Goal: Transaction & Acquisition: Book appointment/travel/reservation

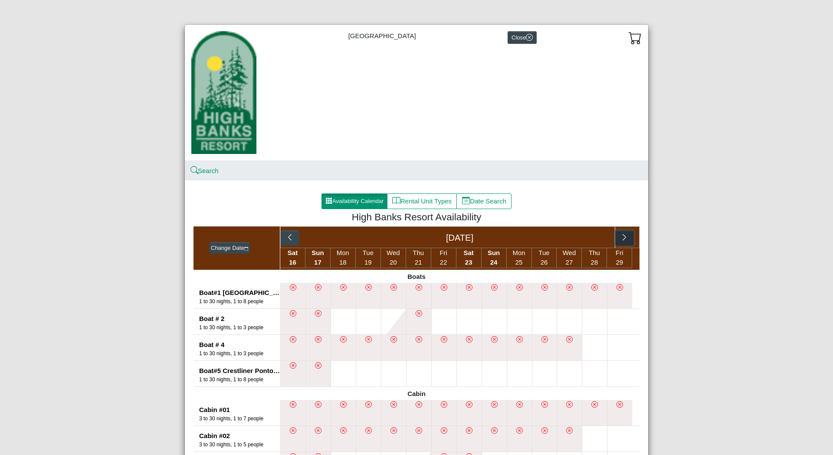
click at [624, 239] on icon "chevron right" at bounding box center [625, 237] width 8 height 8
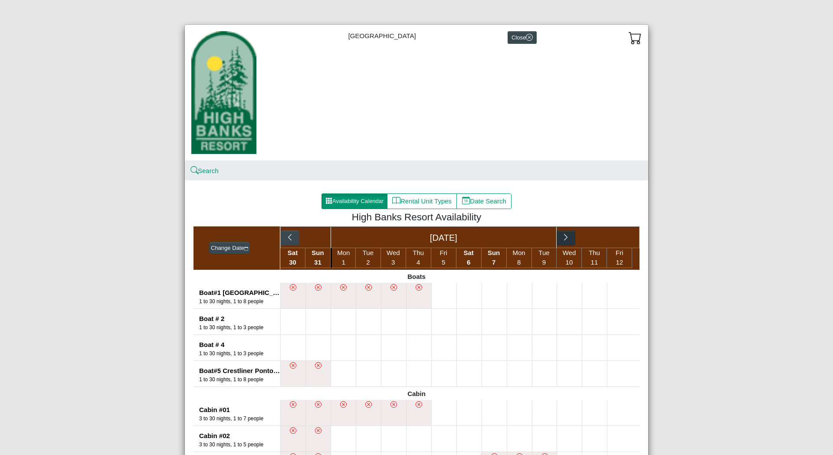
click at [624, 239] on div "Sep 2025" at bounding box center [459, 238] width 359 height 22
click at [565, 241] on icon "chevron right" at bounding box center [566, 237] width 8 height 8
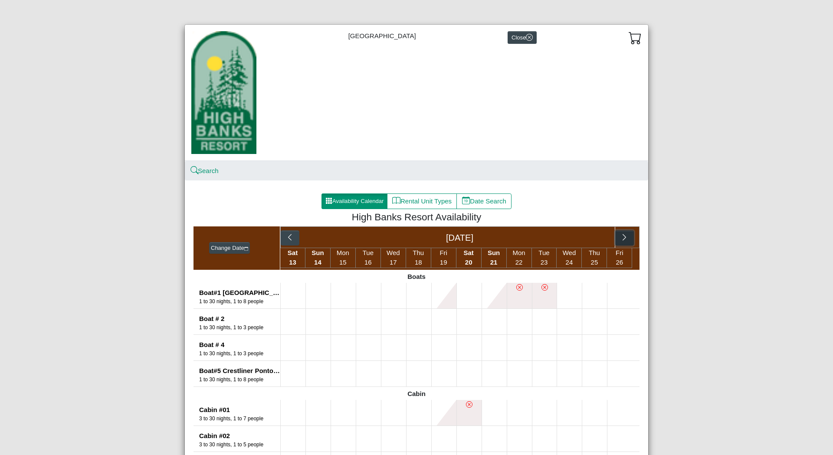
click at [626, 239] on button "button" at bounding box center [624, 238] width 19 height 16
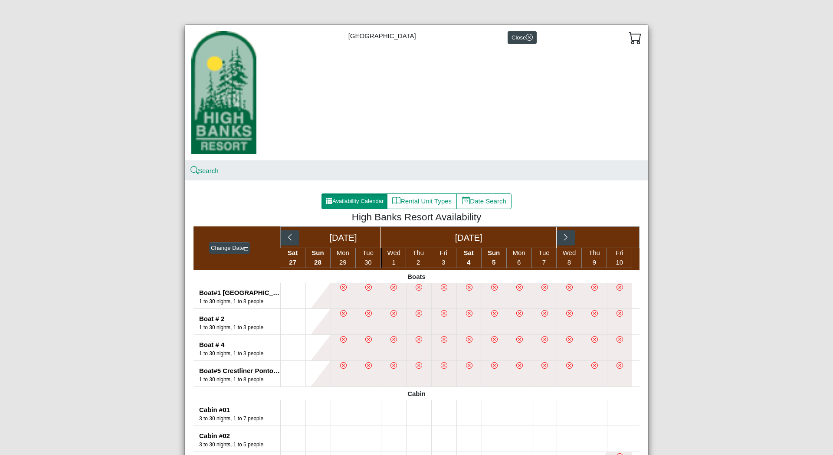
click at [468, 239] on div "Oct 2025" at bounding box center [469, 237] width 176 height 21
click at [233, 247] on button "Change Date" at bounding box center [229, 248] width 41 height 12
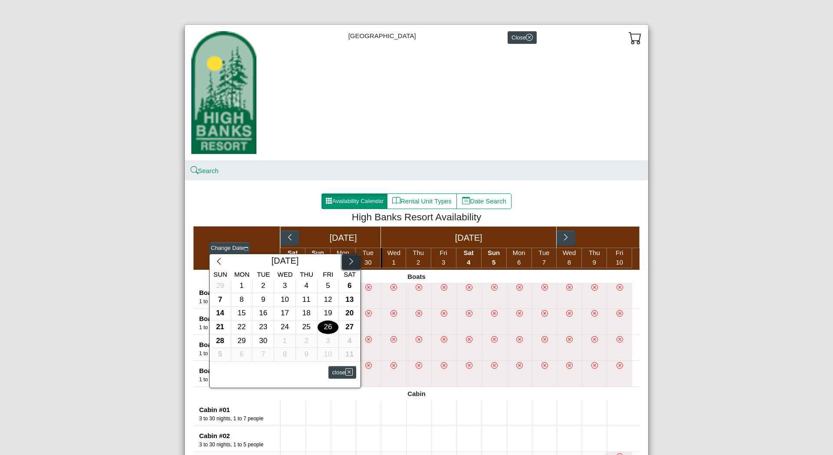
click at [347, 262] on icon "chevron right" at bounding box center [351, 261] width 8 height 8
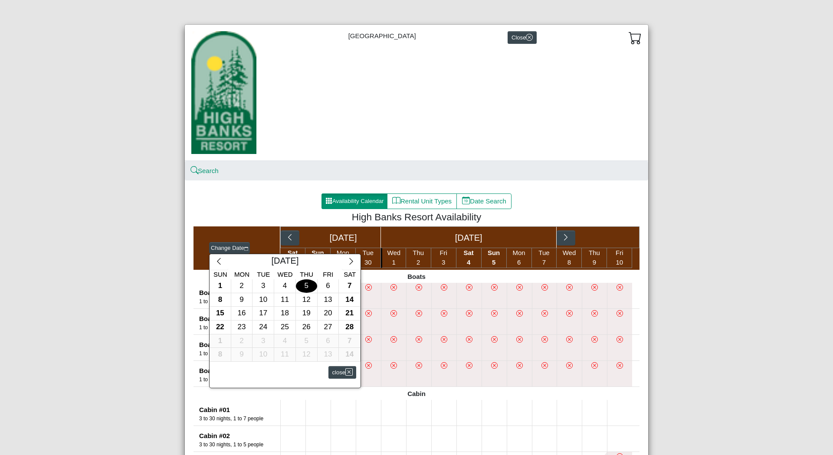
click at [305, 287] on div "5" at bounding box center [306, 285] width 21 height 13
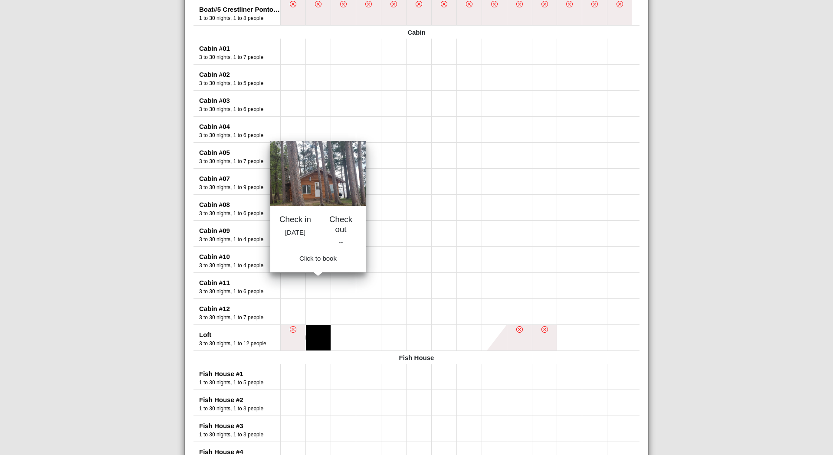
scroll to position [434, 0]
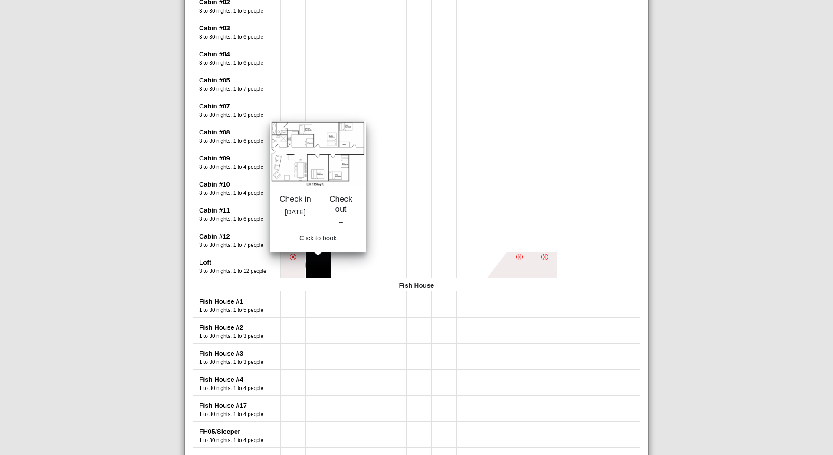
click at [312, 271] on button at bounding box center [318, 266] width 25 height 26
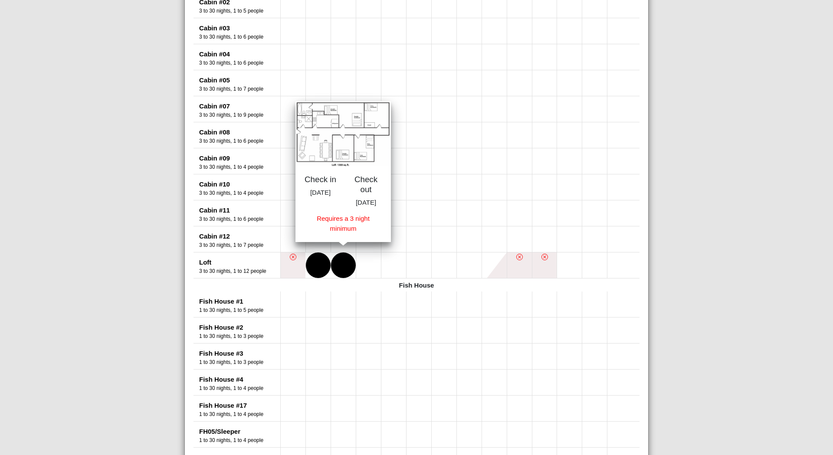
click at [338, 271] on button at bounding box center [343, 266] width 25 height 26
click at [361, 271] on button at bounding box center [368, 266] width 25 height 26
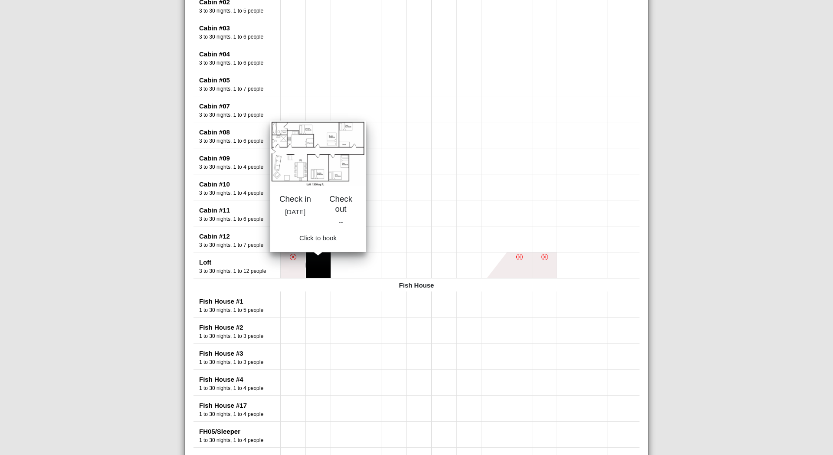
click at [317, 265] on button at bounding box center [318, 266] width 25 height 26
click at [312, 263] on button at bounding box center [318, 266] width 25 height 26
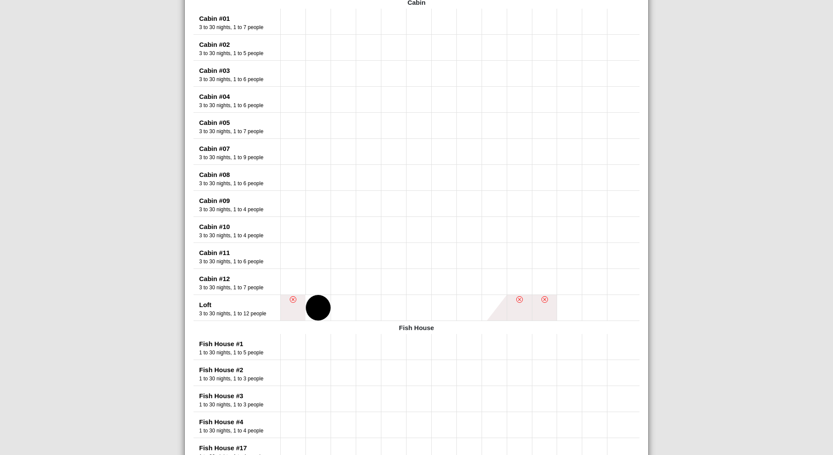
scroll to position [362, 0]
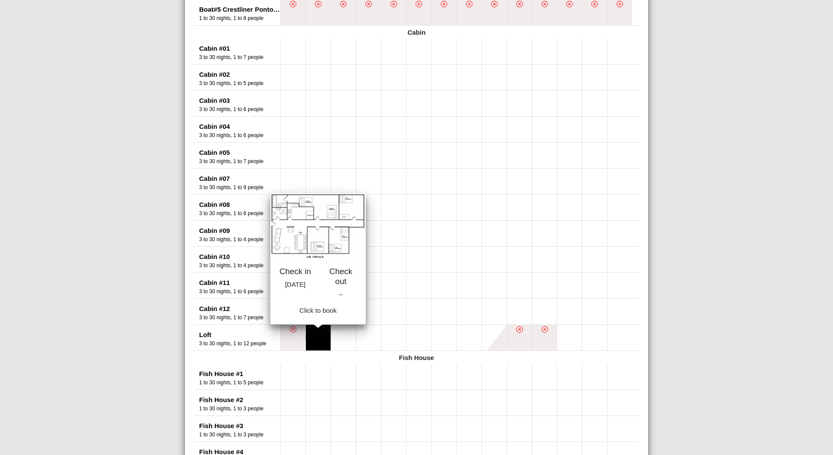
click at [310, 341] on button at bounding box center [318, 338] width 25 height 26
click at [316, 337] on button at bounding box center [318, 338] width 25 height 26
click at [312, 338] on button at bounding box center [318, 338] width 25 height 26
click at [316, 336] on button at bounding box center [318, 338] width 25 height 26
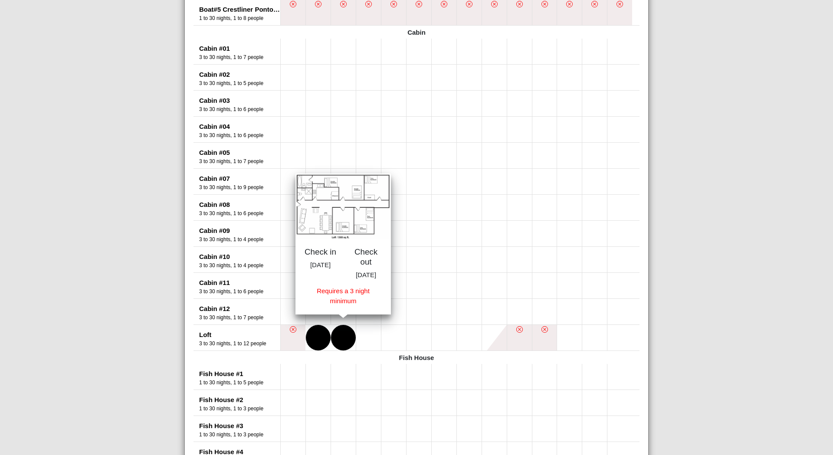
click at [339, 337] on button at bounding box center [343, 338] width 25 height 26
click at [367, 339] on button at bounding box center [368, 338] width 25 height 26
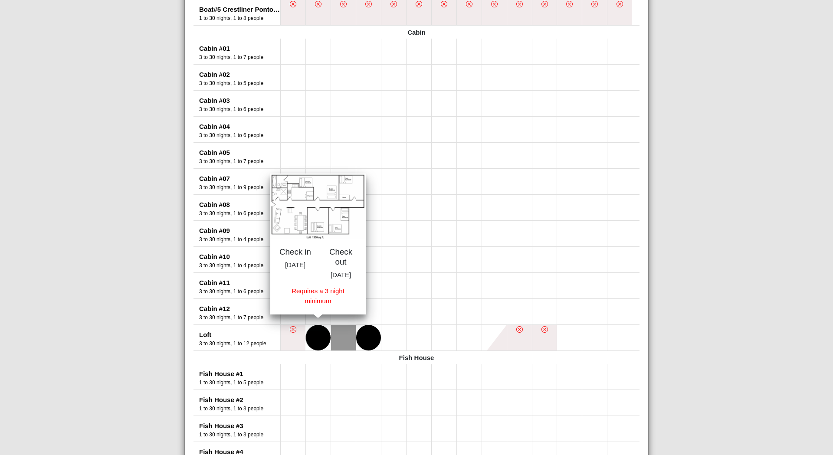
click at [315, 340] on button at bounding box center [318, 338] width 25 height 26
click at [389, 338] on button at bounding box center [393, 338] width 25 height 26
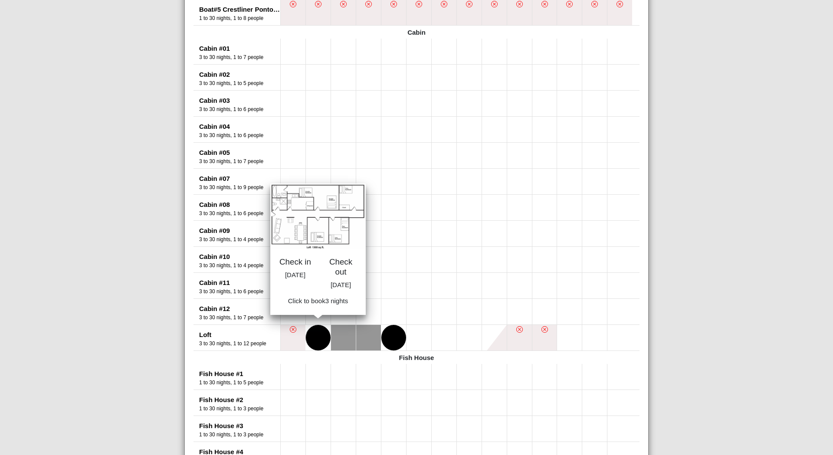
click at [314, 339] on button at bounding box center [318, 338] width 25 height 26
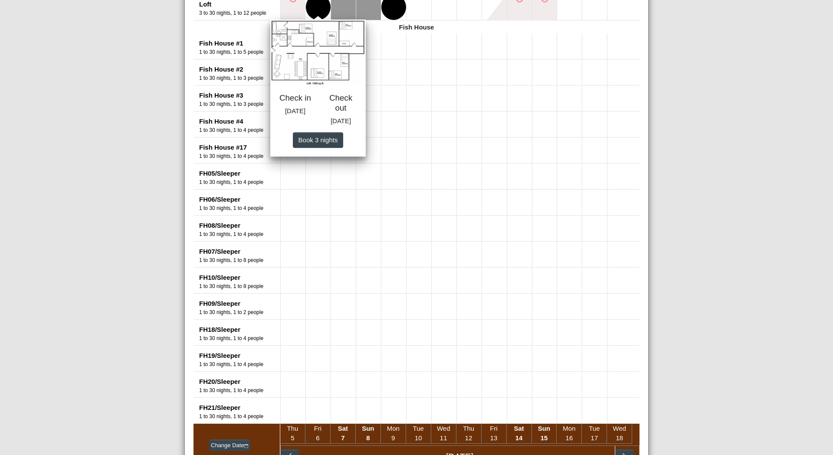
scroll to position [548, 0]
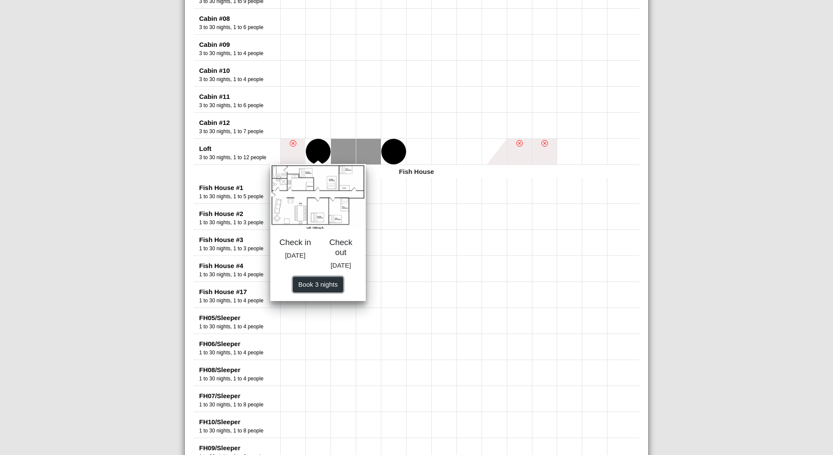
click at [311, 288] on span "Book 3 night s" at bounding box center [318, 284] width 39 height 7
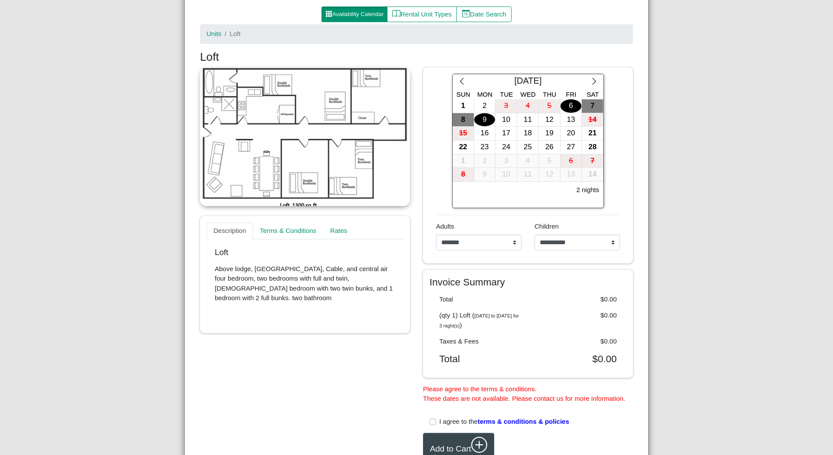
scroll to position [178, 0]
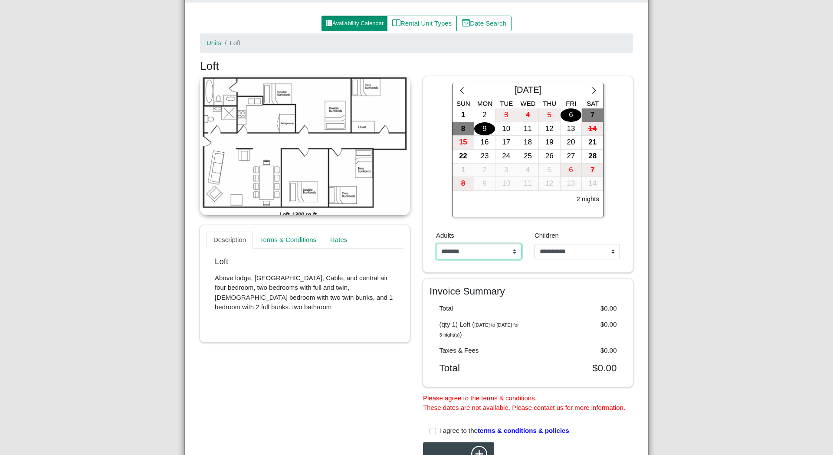
click at [511, 252] on select "**********" at bounding box center [478, 252] width 85 height 16
select select "*"
click at [436, 244] on select "**********" at bounding box center [478, 252] width 85 height 16
click at [610, 250] on select "**********" at bounding box center [577, 252] width 85 height 16
select select "*"
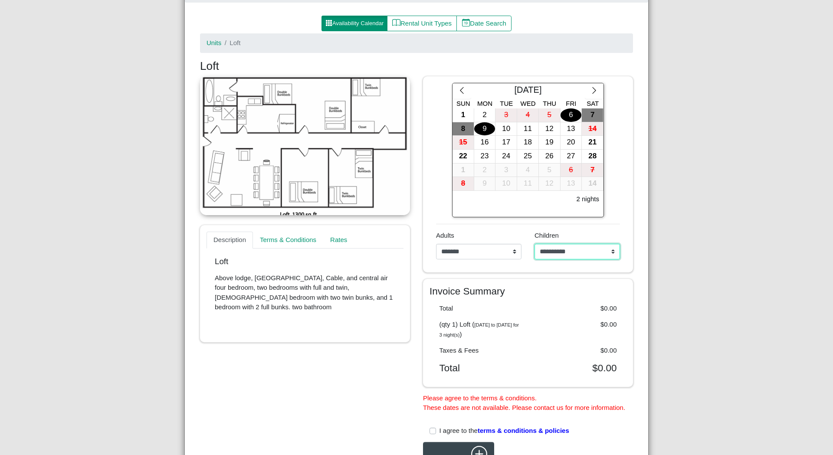
click at [535, 244] on select "**********" at bounding box center [577, 252] width 85 height 16
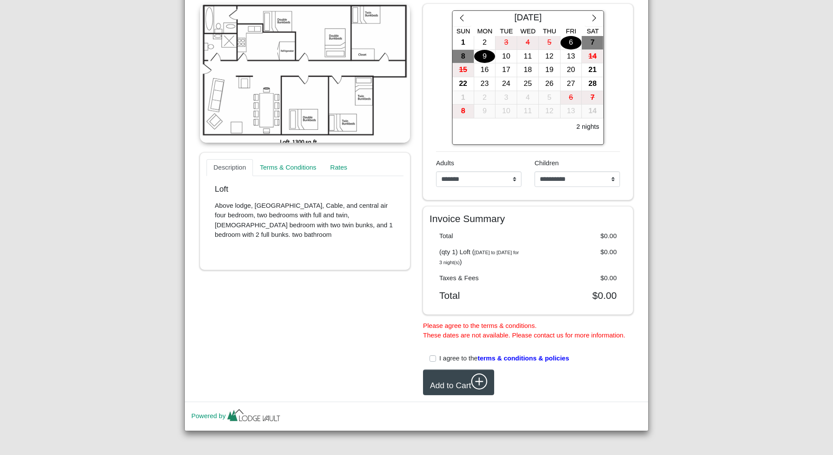
click at [440, 359] on label "I agree to the terms & conditions & policies" at bounding box center [505, 359] width 130 height 10
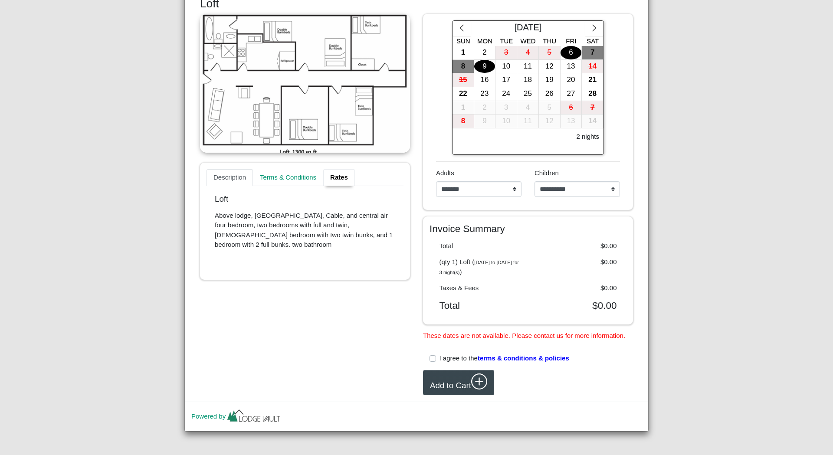
click at [335, 178] on link "Rates" at bounding box center [339, 177] width 32 height 17
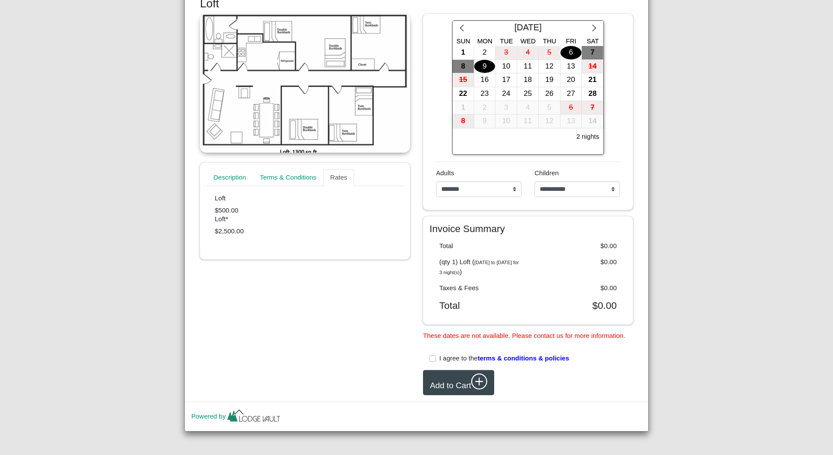
click at [509, 359] on span "terms & conditions & policies" at bounding box center [524, 358] width 92 height 7
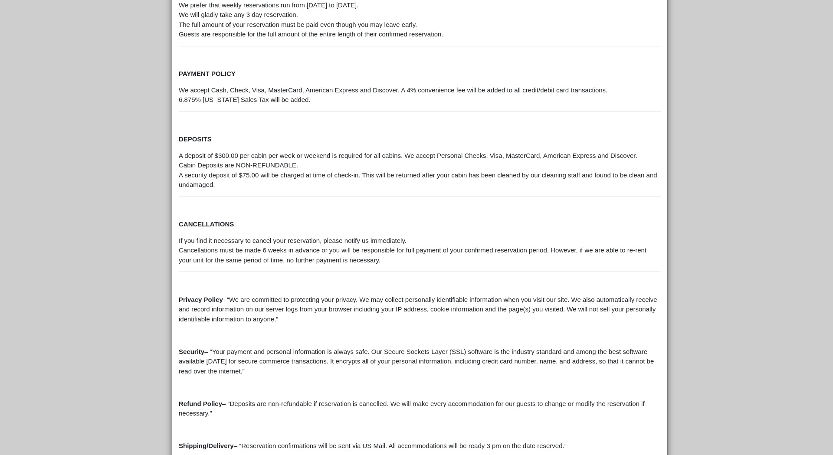
scroll to position [351, 0]
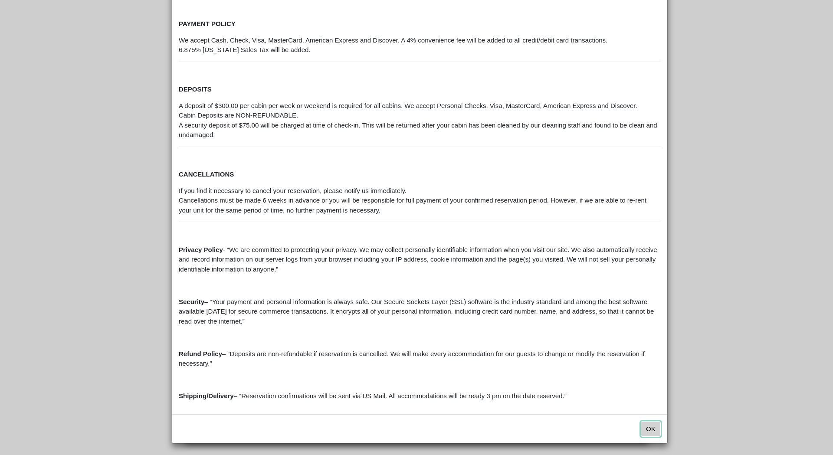
click at [648, 430] on button "OK" at bounding box center [651, 429] width 20 height 16
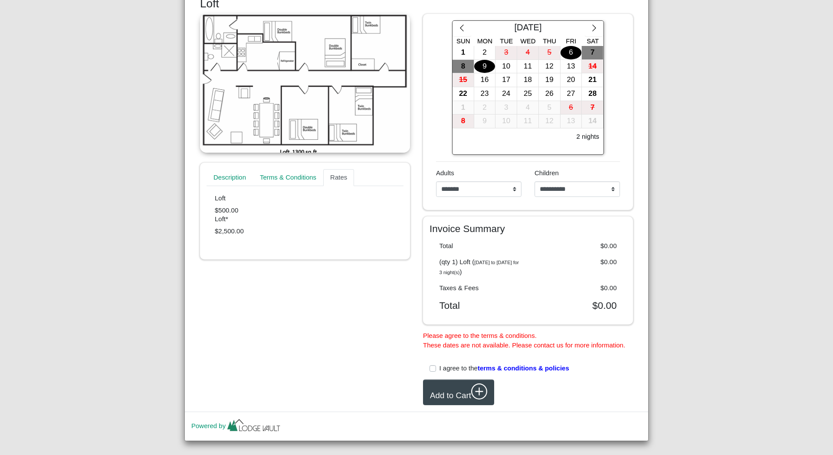
scroll to position [168, 0]
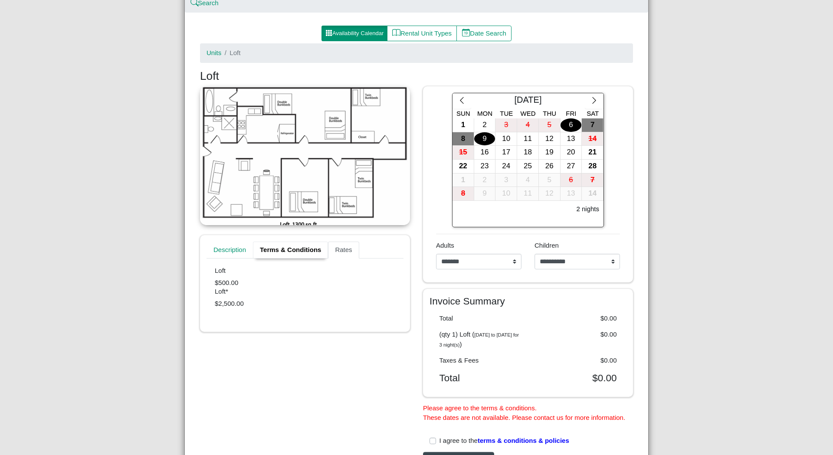
click at [285, 250] on link "Terms & Conditions" at bounding box center [290, 250] width 75 height 17
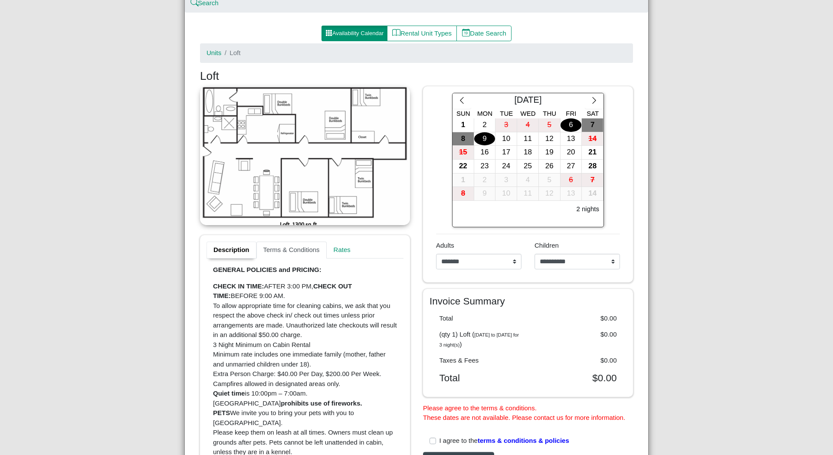
click at [227, 249] on link "Description" at bounding box center [232, 250] width 50 height 17
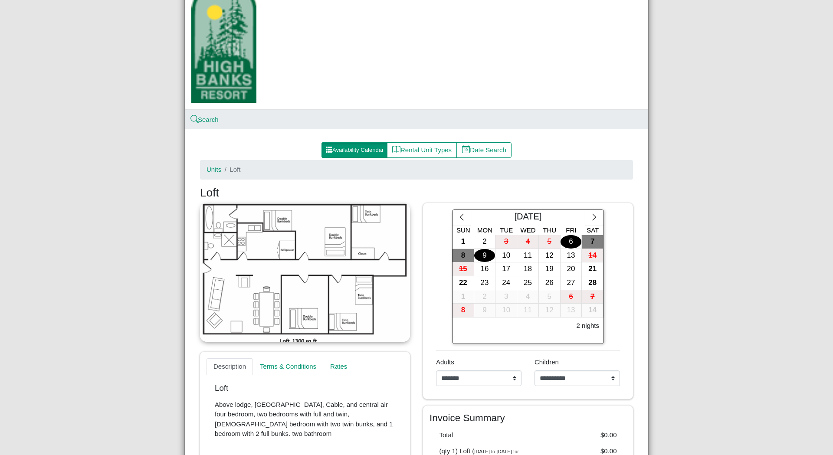
scroll to position [72, 0]
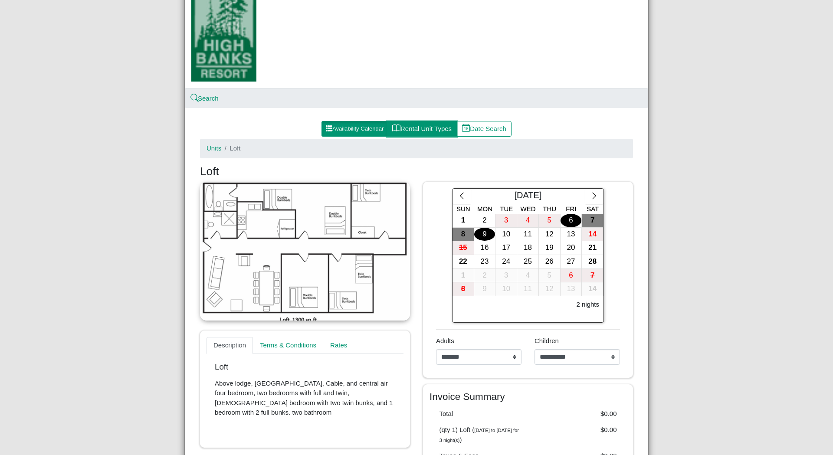
click at [416, 132] on button "Rental Unit Types" at bounding box center [422, 129] width 70 height 16
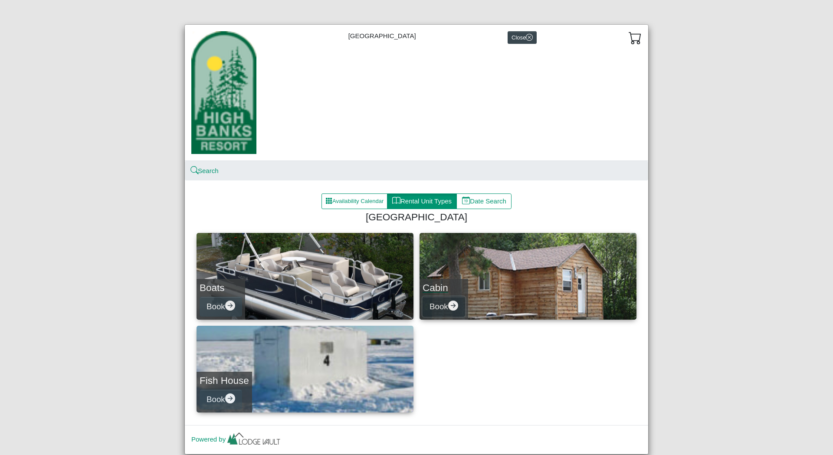
click at [448, 308] on icon "arrow right circle fill" at bounding box center [453, 306] width 10 height 10
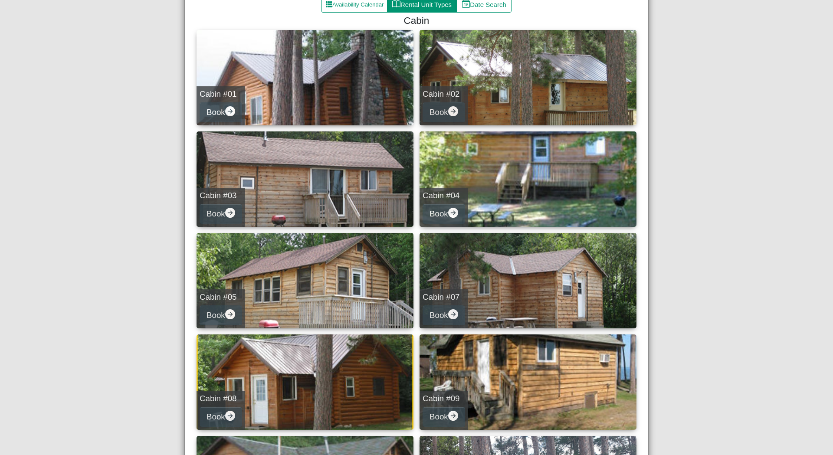
scroll to position [217, 0]
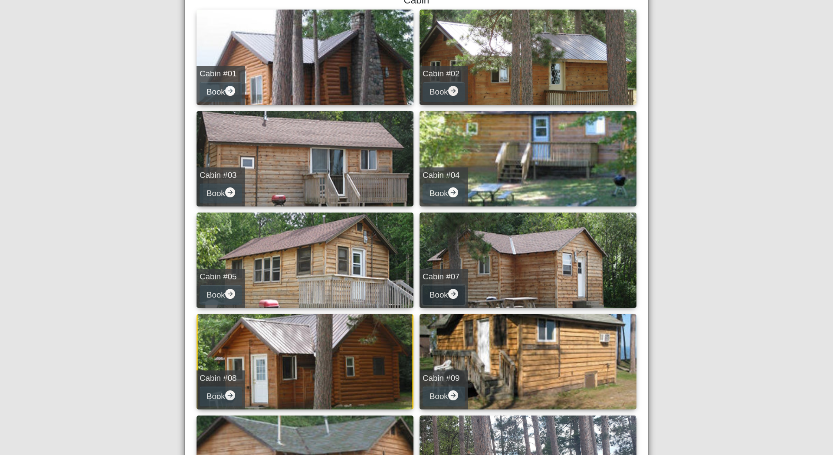
click at [451, 293] on icon "arrow right circle fill" at bounding box center [453, 294] width 10 height 10
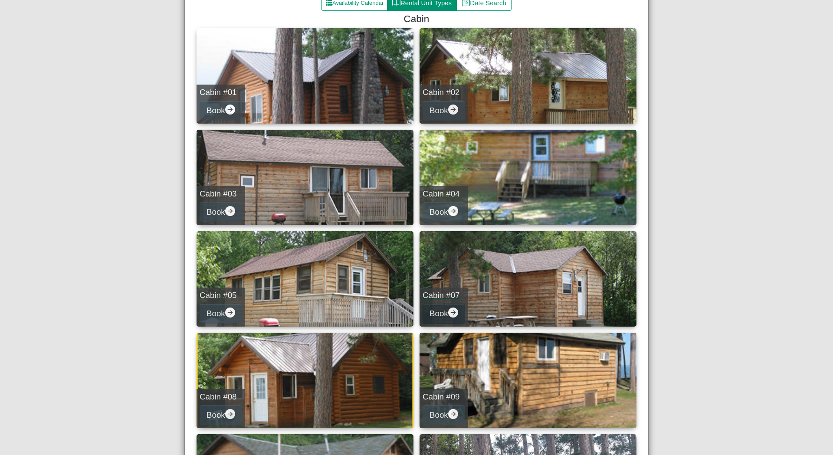
select select "*"
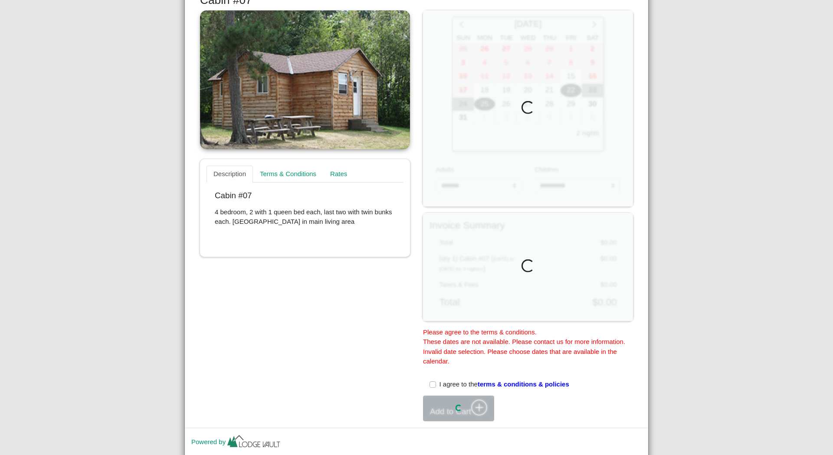
scroll to position [279, 0]
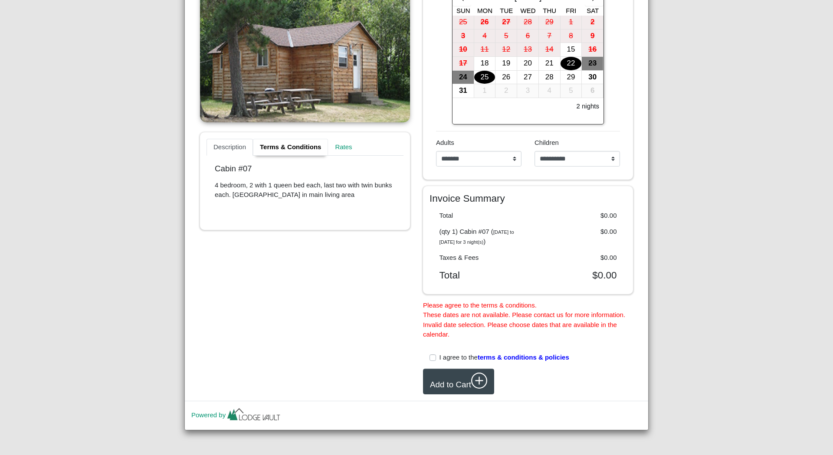
click at [266, 139] on link "Terms & Conditions" at bounding box center [290, 147] width 75 height 17
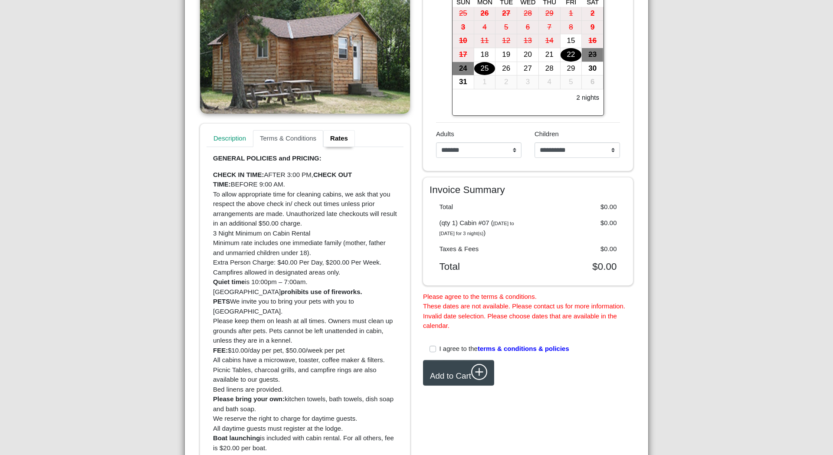
click at [335, 139] on link "Rates" at bounding box center [339, 138] width 32 height 17
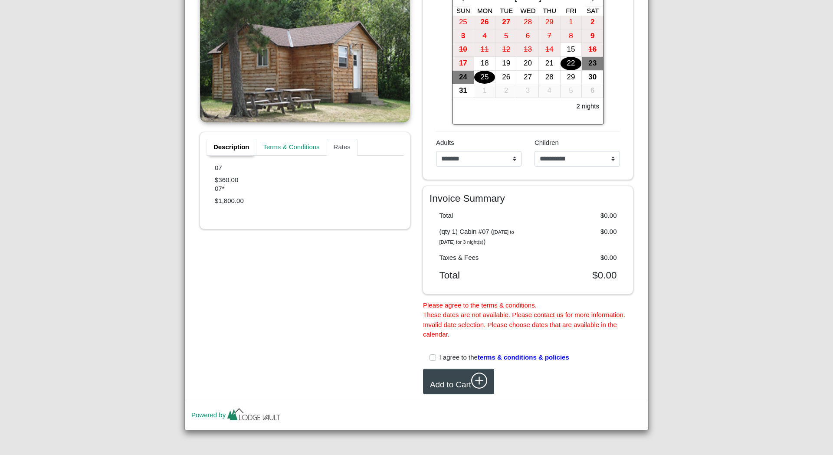
click at [225, 139] on link "Description" at bounding box center [232, 147] width 50 height 17
click at [312, 187] on p "4 bedroom, 2 with 1 queen bed each, last two with twin bunks each. Futon in mai…" at bounding box center [305, 191] width 181 height 20
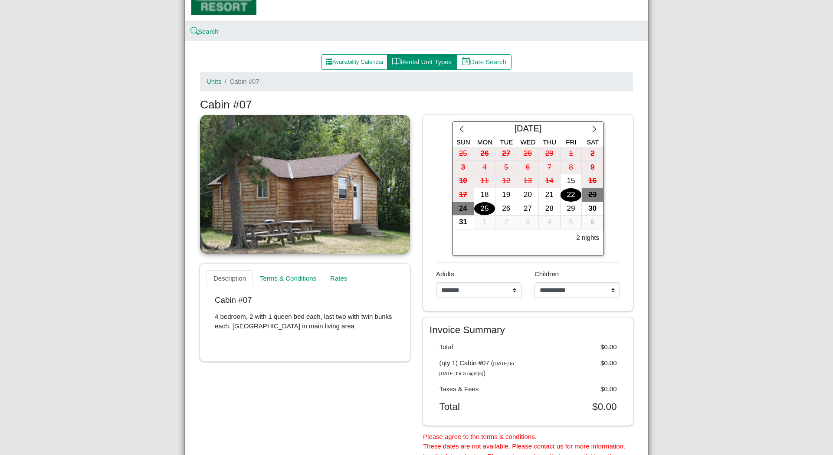
scroll to position [135, 0]
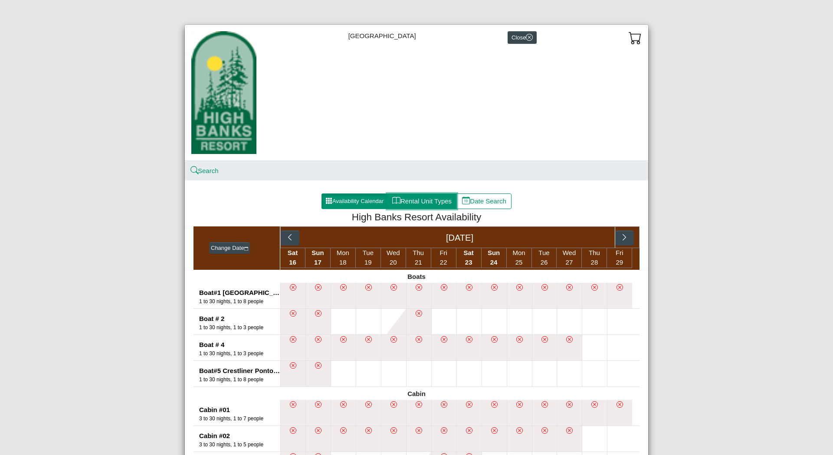
click at [418, 199] on button "Rental Unit Types" at bounding box center [422, 202] width 70 height 16
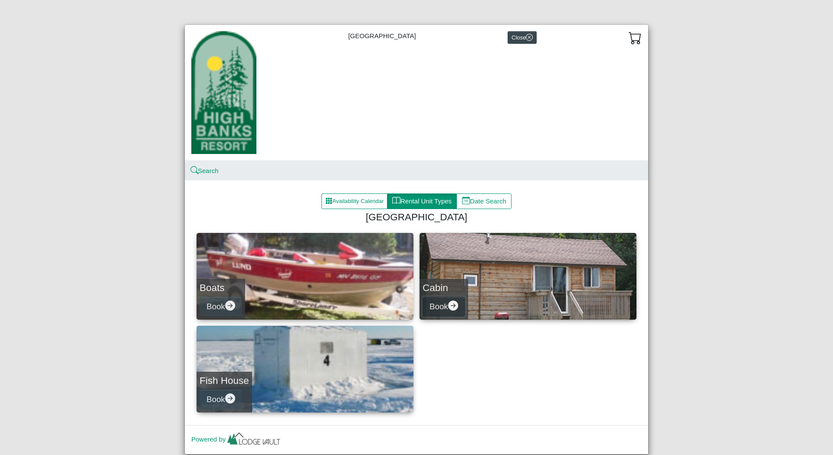
click at [436, 303] on button "Book" at bounding box center [444, 307] width 43 height 20
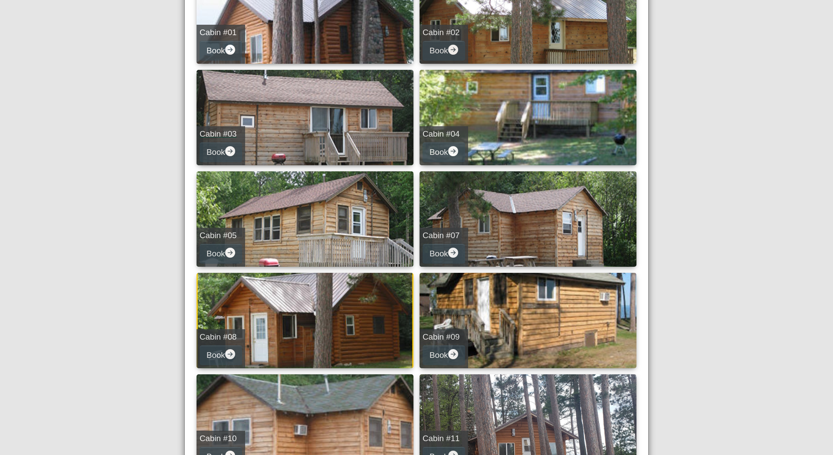
scroll to position [289, 0]
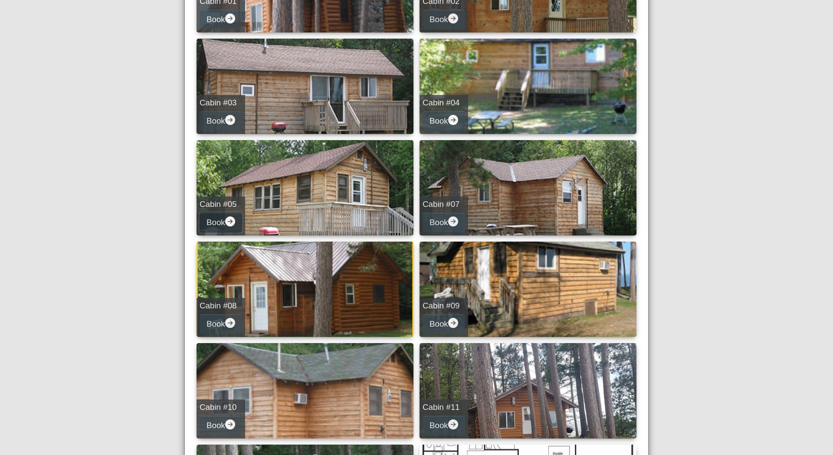
click at [219, 223] on button "Book" at bounding box center [221, 223] width 43 height 20
select select "*"
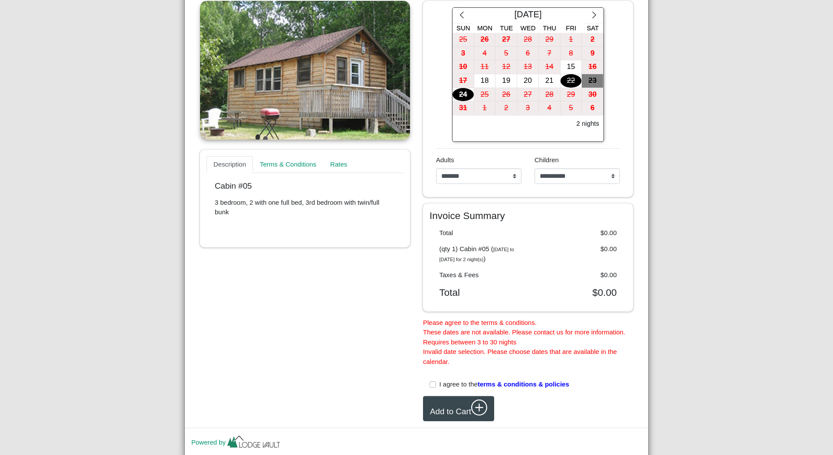
scroll to position [289, 0]
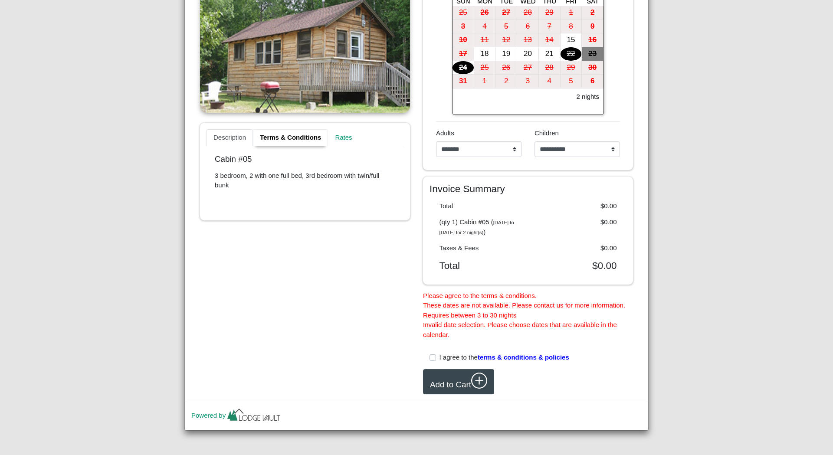
click at [293, 129] on link "Terms & Conditions" at bounding box center [290, 137] width 75 height 17
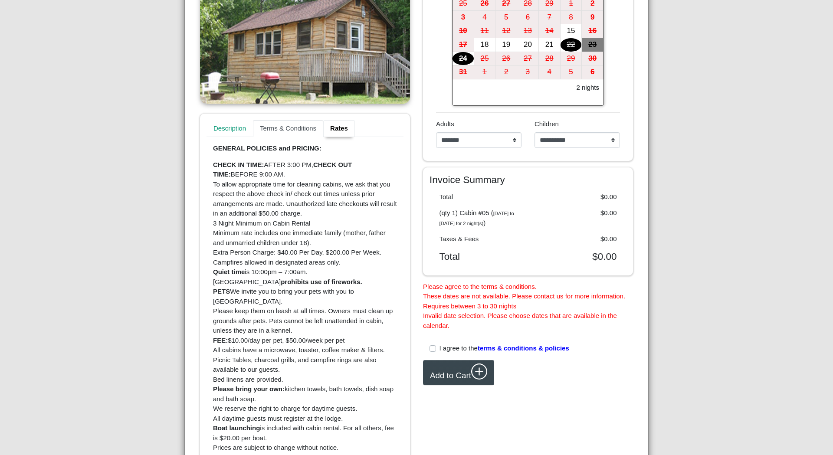
click at [342, 128] on link "Rates" at bounding box center [339, 128] width 32 height 17
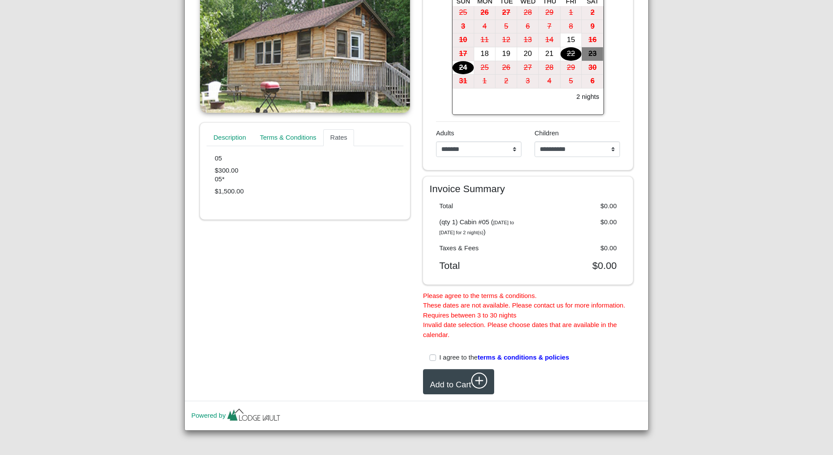
scroll to position [217, 0]
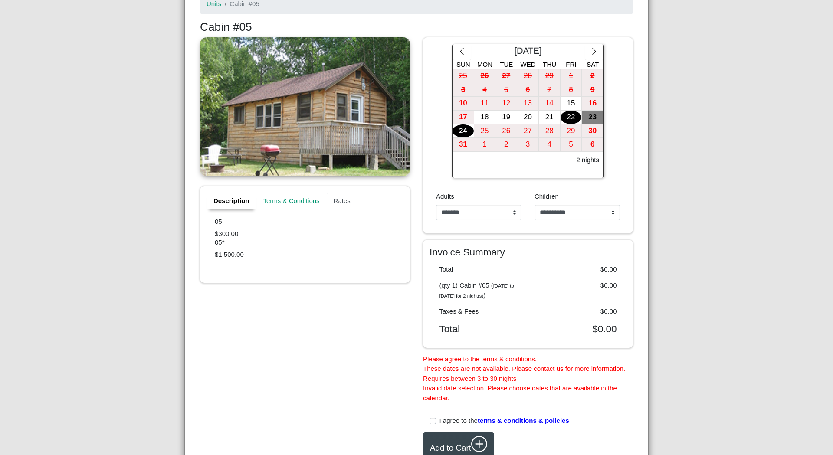
click at [228, 199] on link "Description" at bounding box center [232, 201] width 50 height 17
click at [277, 240] on p "3 bedroom, 2 with one full bed, 3rd bedroom with twin/full bunk" at bounding box center [305, 244] width 181 height 20
click at [333, 239] on p "3 bedroom, 2 with one full bed, 3rd bedroom with twin/full bunk" at bounding box center [305, 244] width 181 height 20
